Goal: Transaction & Acquisition: Download file/media

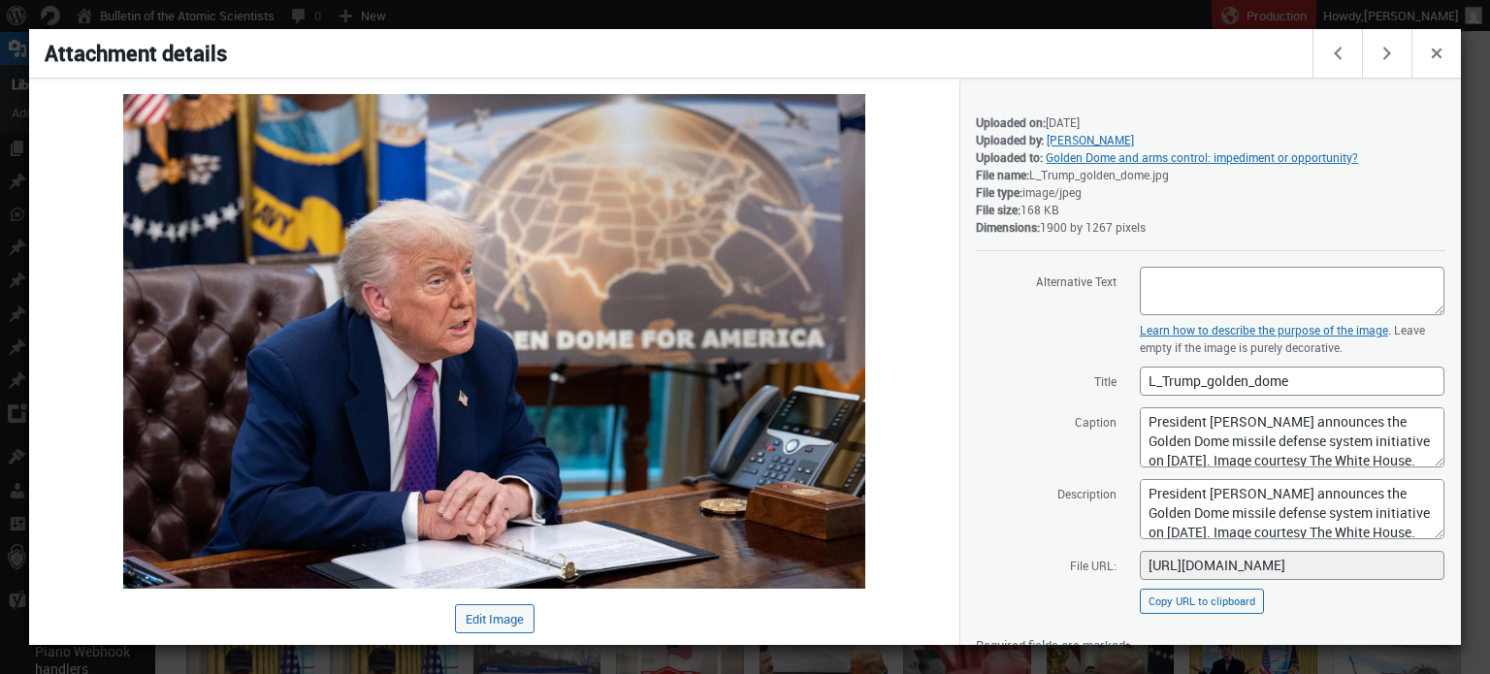
scroll to position [218, 0]
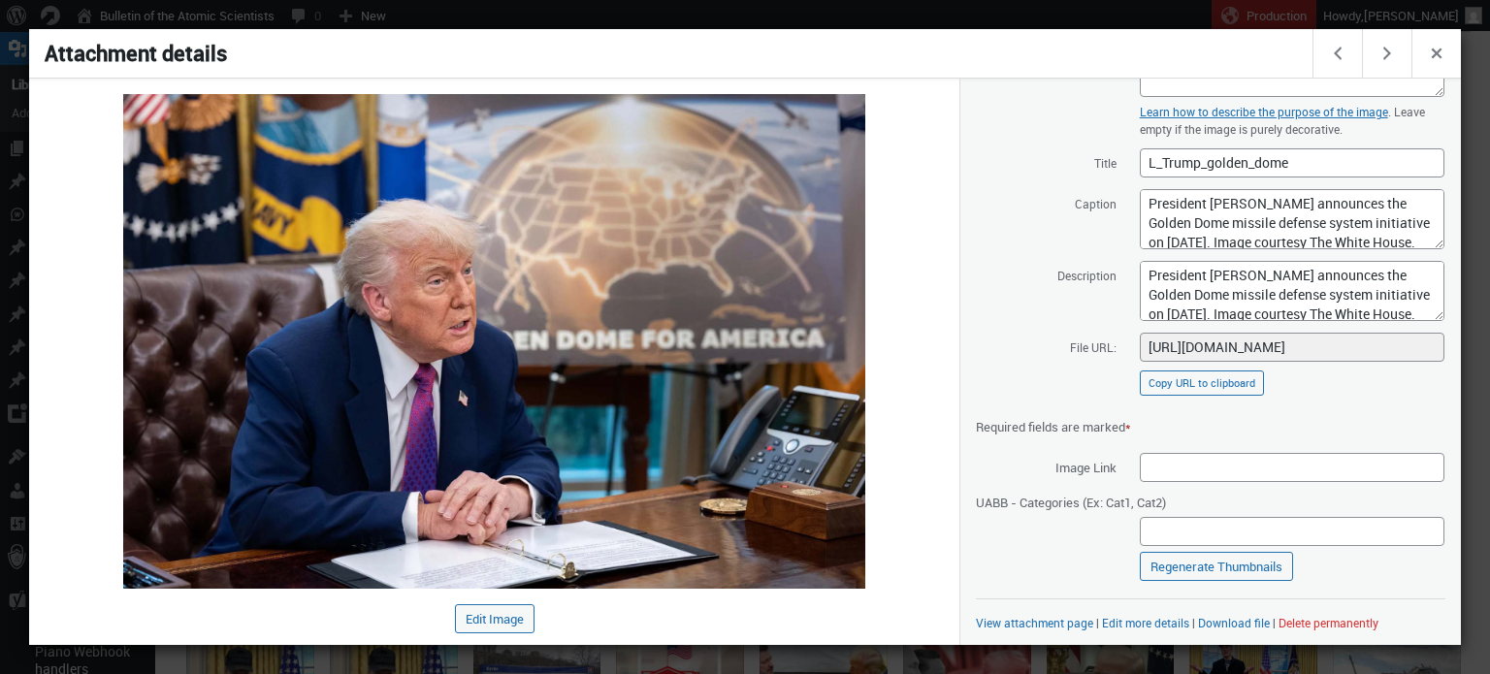
click at [1063, 29] on h1 "Attachment details" at bounding box center [672, 53] width 1286 height 48
click at [1078, 16] on div at bounding box center [745, 337] width 1490 height 674
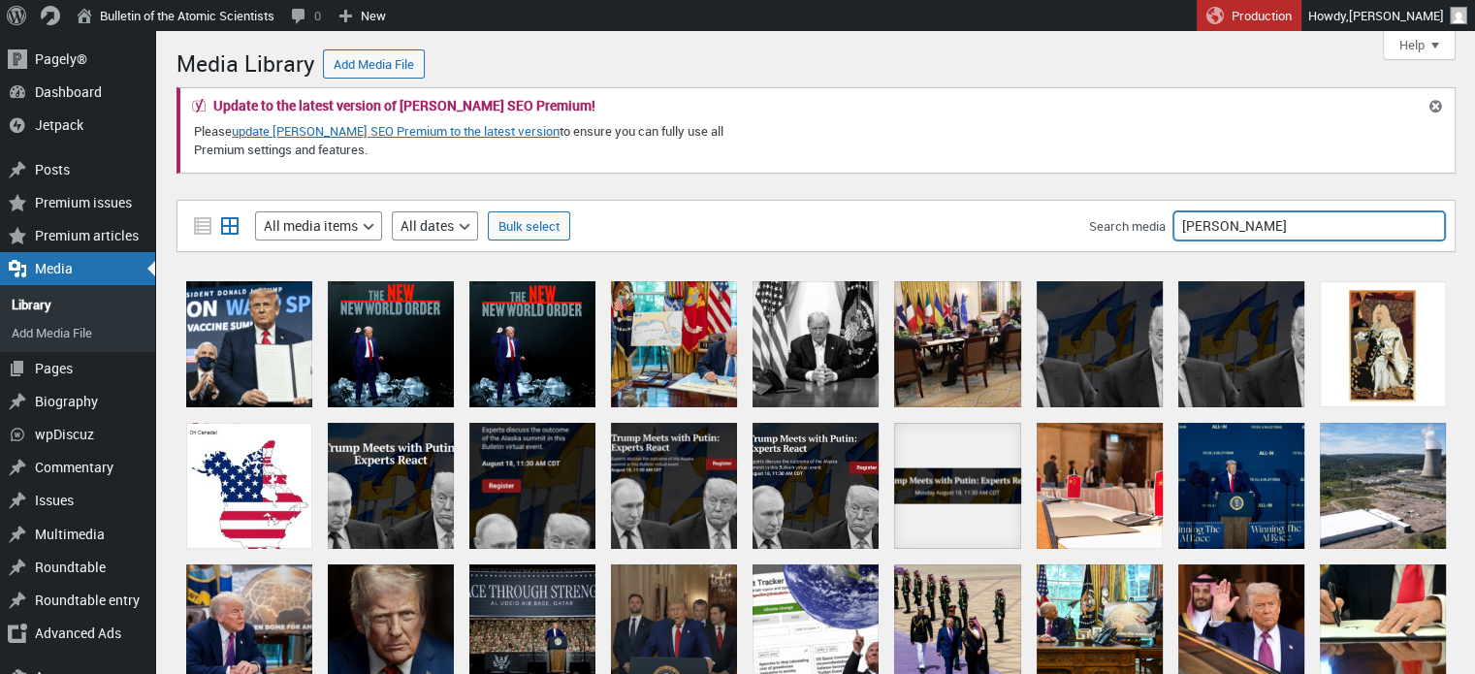
drag, startPoint x: 1221, startPoint y: 223, endPoint x: 1043, endPoint y: 205, distance: 178.4
click at [1043, 205] on div "Filter media List view Grid view Filter by type All media items Images Audio Vi…" at bounding box center [815, 226] width 1279 height 52
type input "cdc"
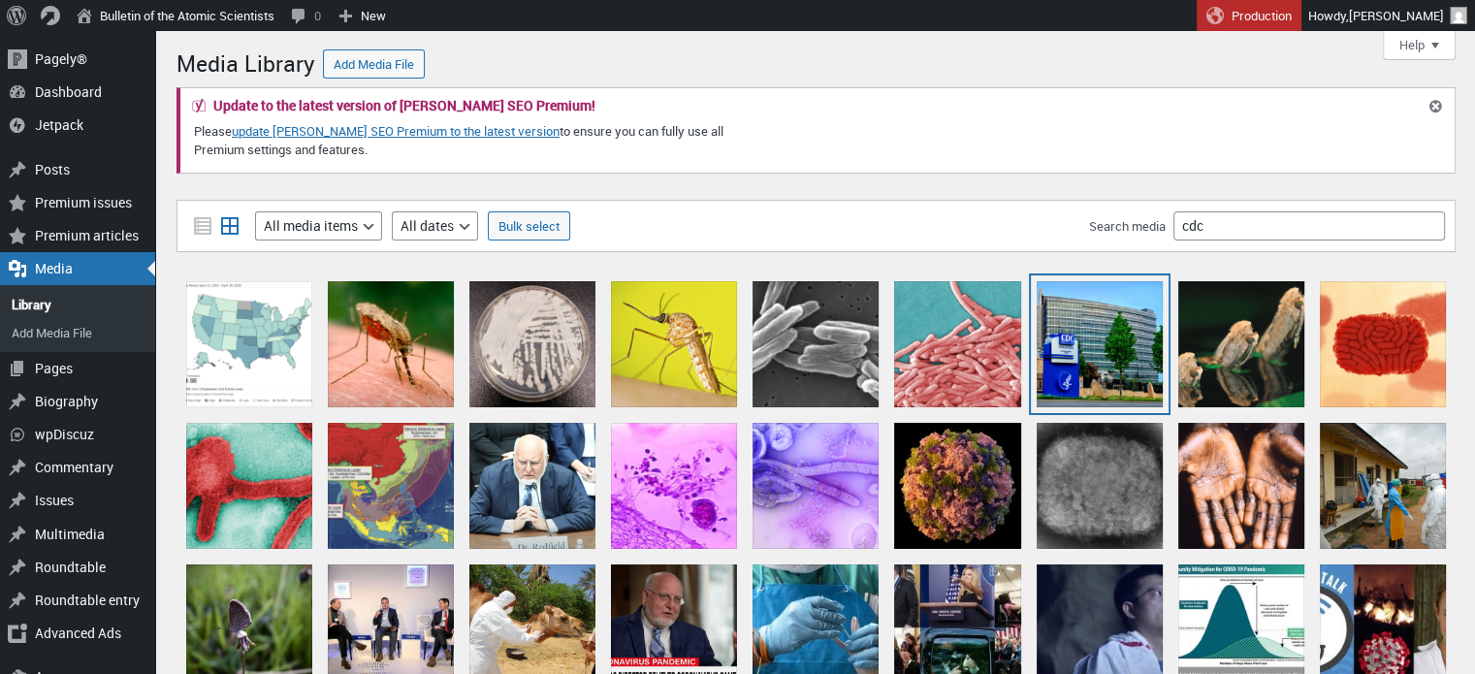
click at [1112, 336] on div "cdc" at bounding box center [1100, 344] width 126 height 126
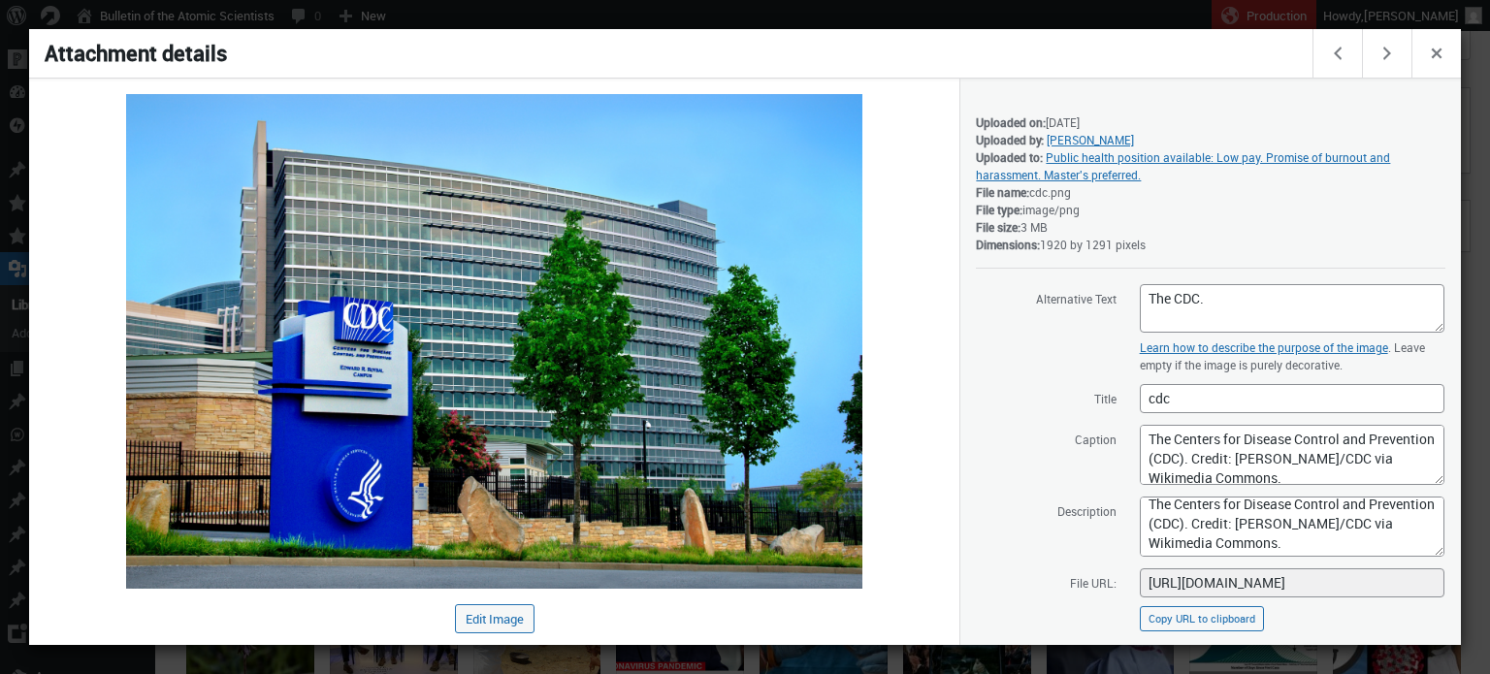
scroll to position [236, 0]
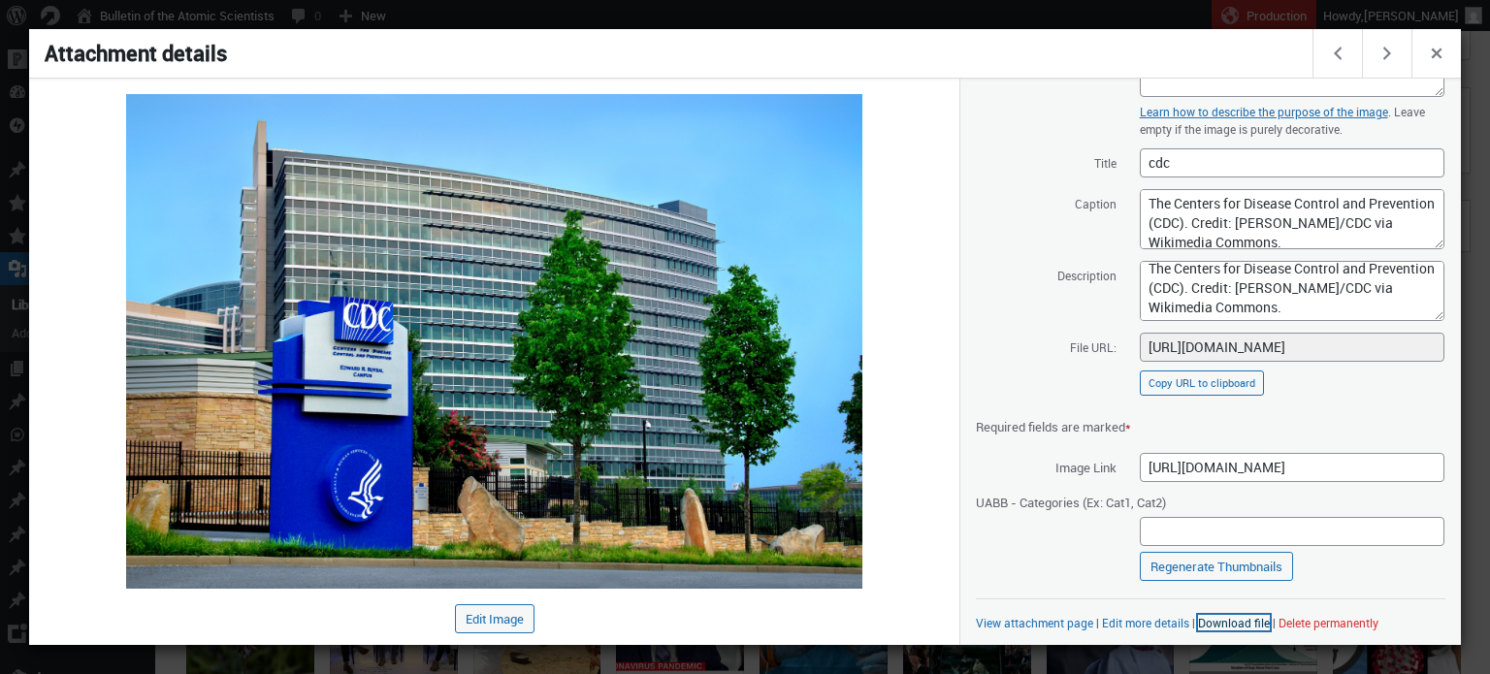
click at [1218, 619] on link "Download file" at bounding box center [1234, 623] width 72 height 16
